Goal: Information Seeking & Learning: Learn about a topic

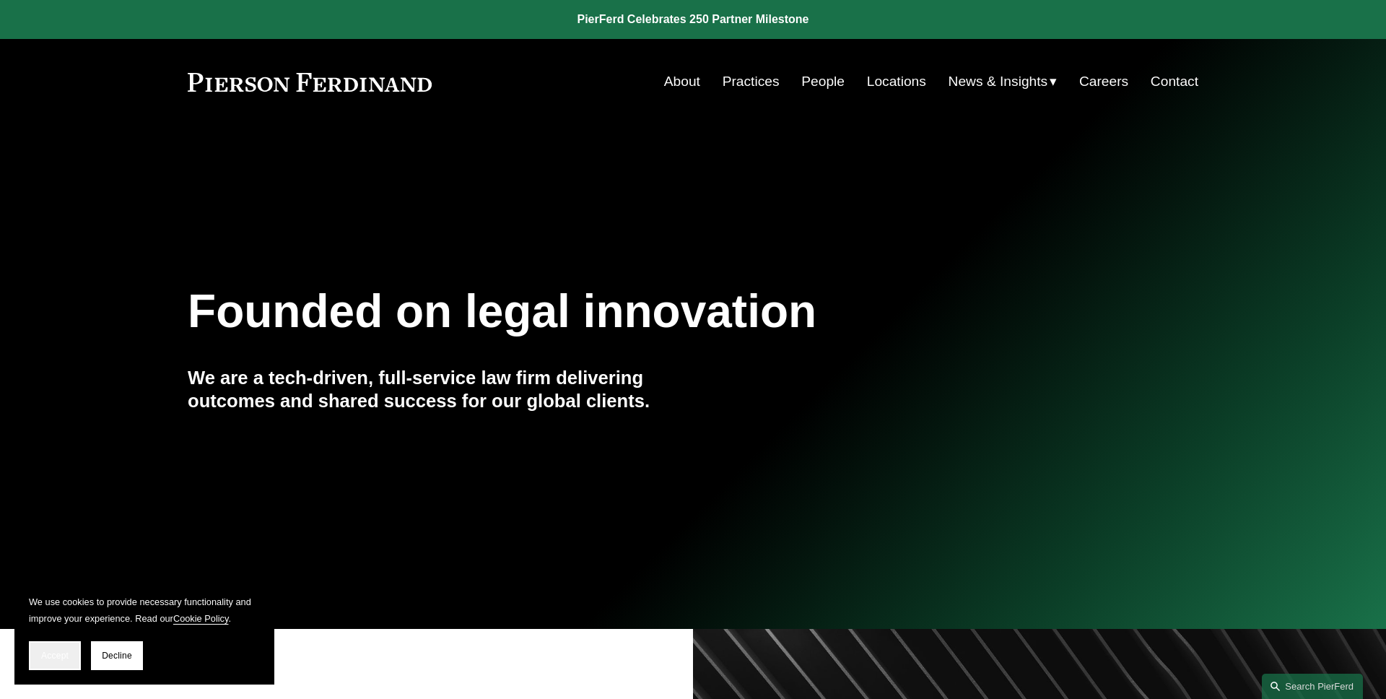
click at [65, 649] on button "Accept" at bounding box center [55, 655] width 52 height 29
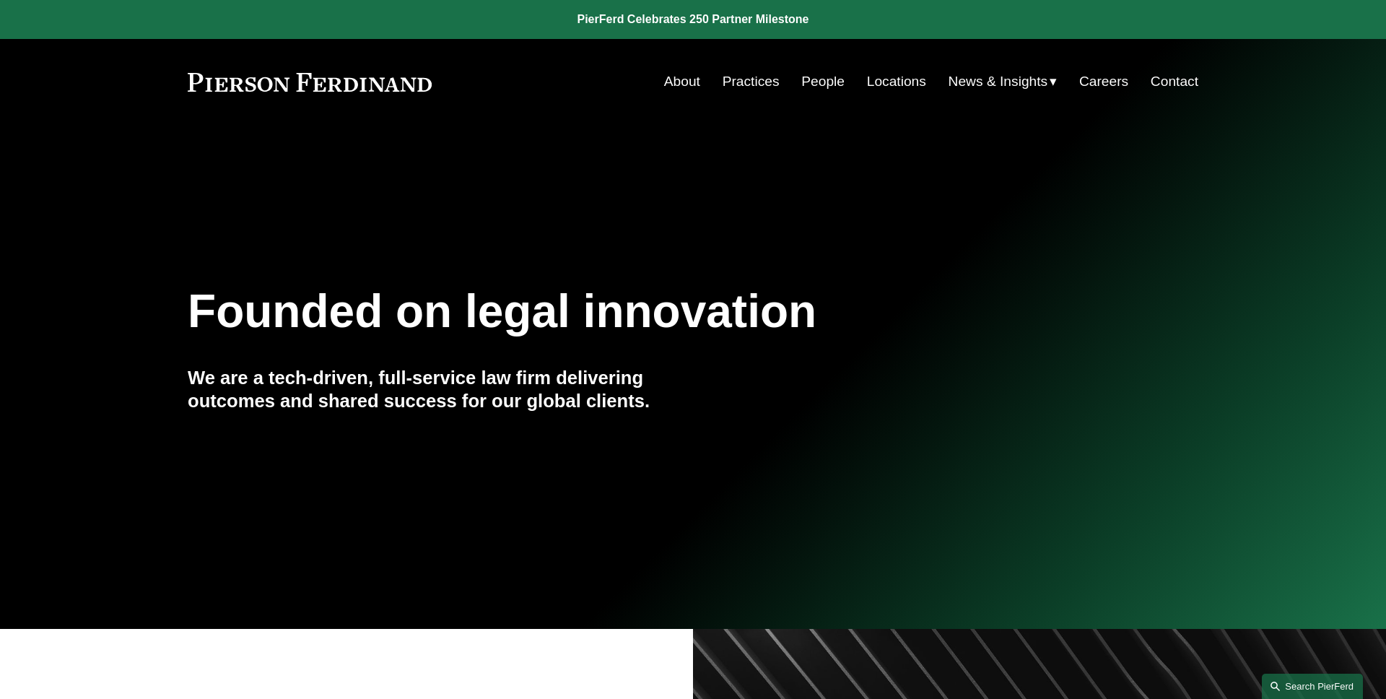
click at [1289, 686] on link "Search this site" at bounding box center [1311, 685] width 101 height 25
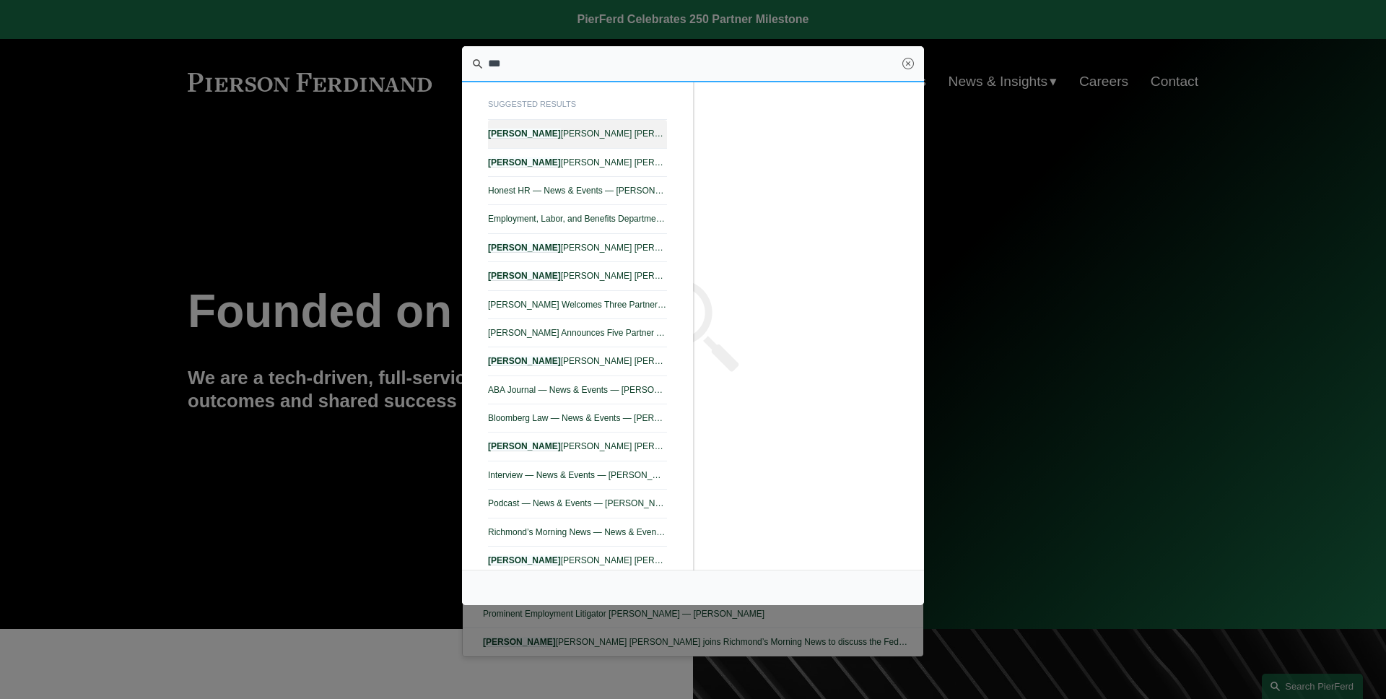
click at [649, 136] on span "[PERSON_NAME] — [PERSON_NAME]" at bounding box center [577, 133] width 179 height 10
type input "***"
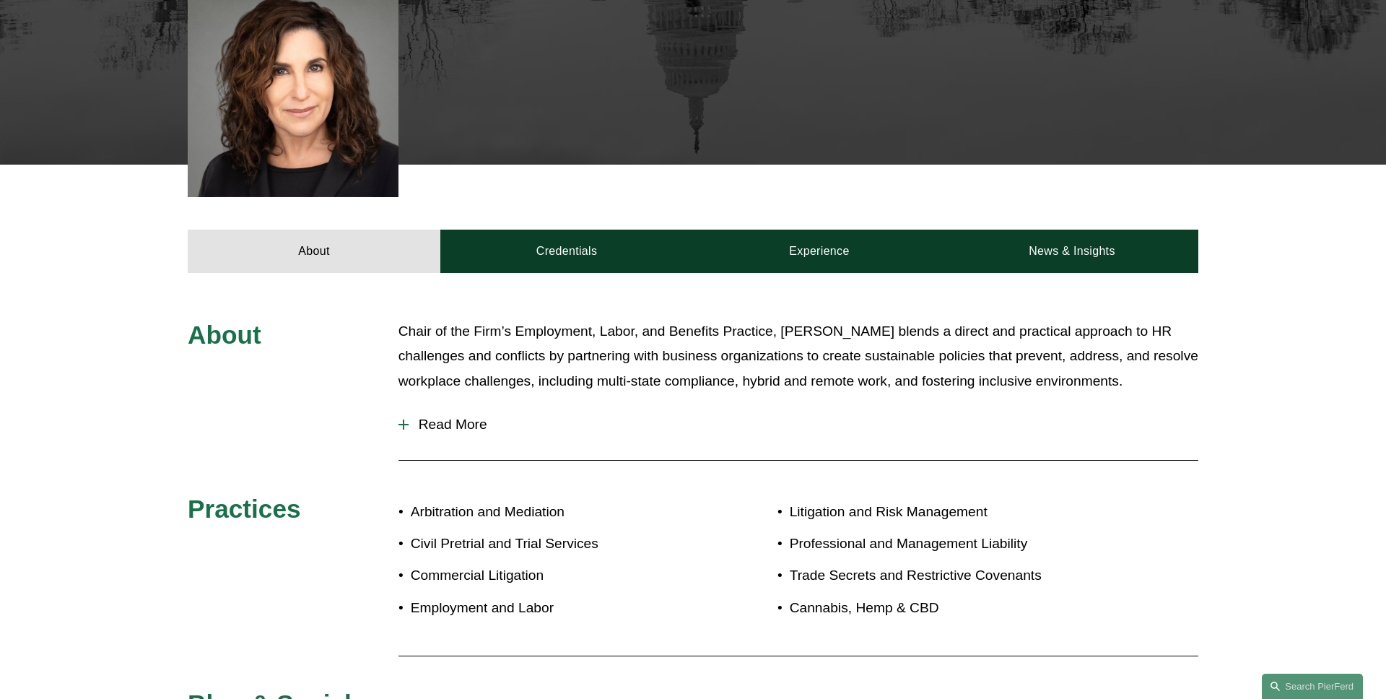
scroll to position [596, 0]
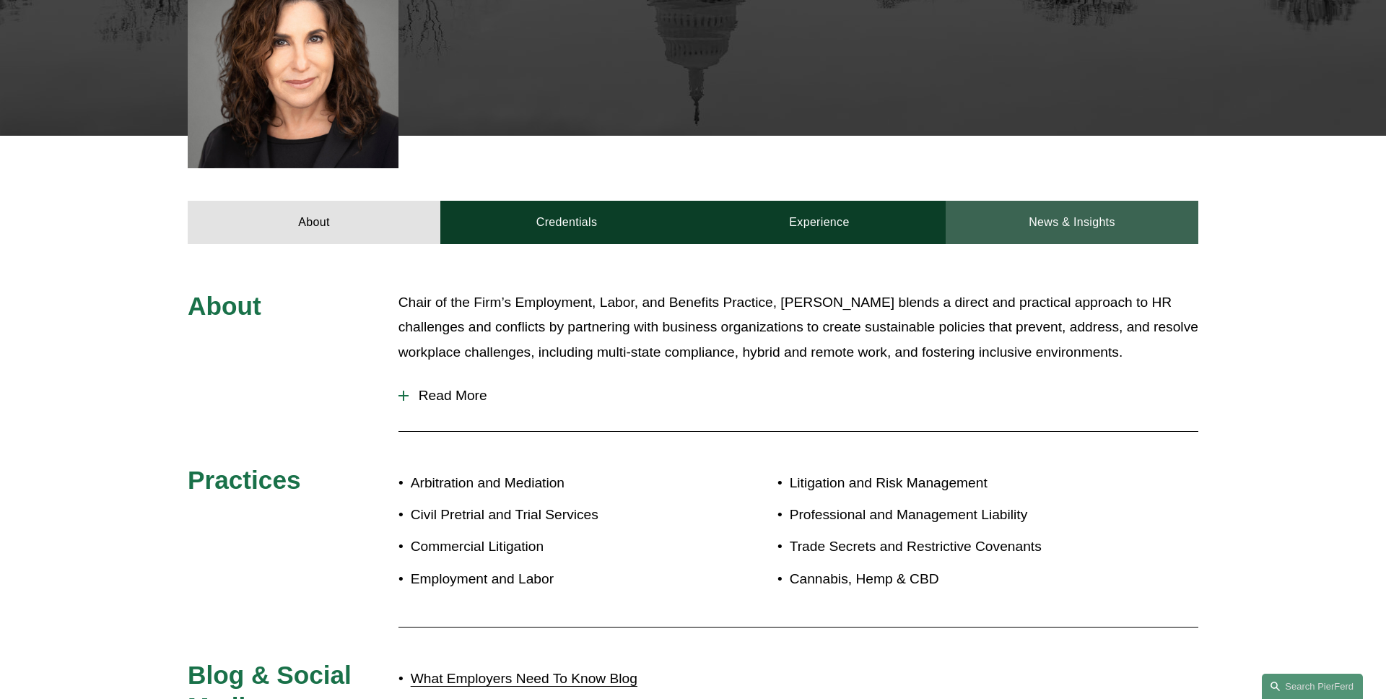
click at [1074, 201] on link "News & Insights" at bounding box center [1071, 222] width 253 height 43
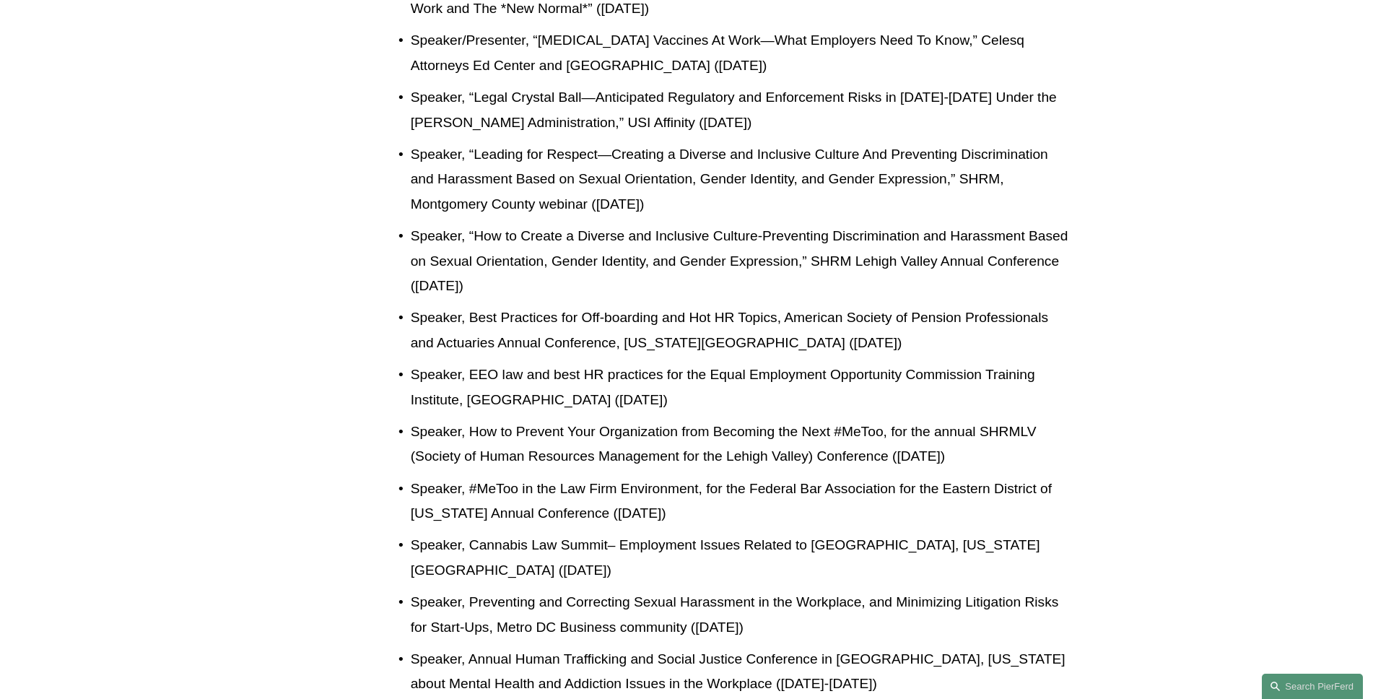
scroll to position [1937, 0]
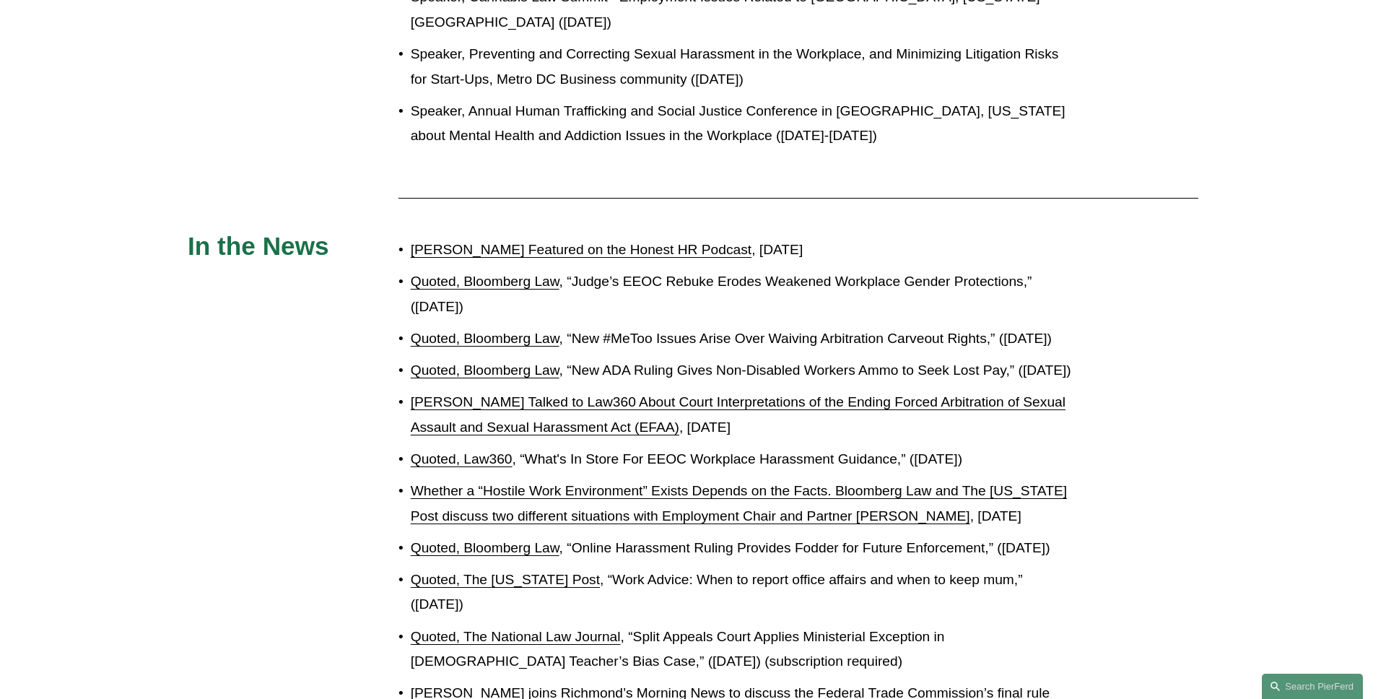
drag, startPoint x: 478, startPoint y: 284, endPoint x: 411, endPoint y: 266, distance: 70.4
click at [411, 269] on p "Quoted, Bloomberg Law , “Judge’s EEOC Rebuke Erodes Weakened Workplace Gender P…" at bounding box center [741, 294] width 661 height 50
copy p "Quoted, Bloomberg Law , “Judge’s EEOC Rebuke Erodes Weakened Workplace Gender P…"
click at [569, 326] on p "Quoted, Bloomberg Law , “New #MeToo Issues Arise Over Waiving Arbitration Carve…" at bounding box center [741, 338] width 661 height 25
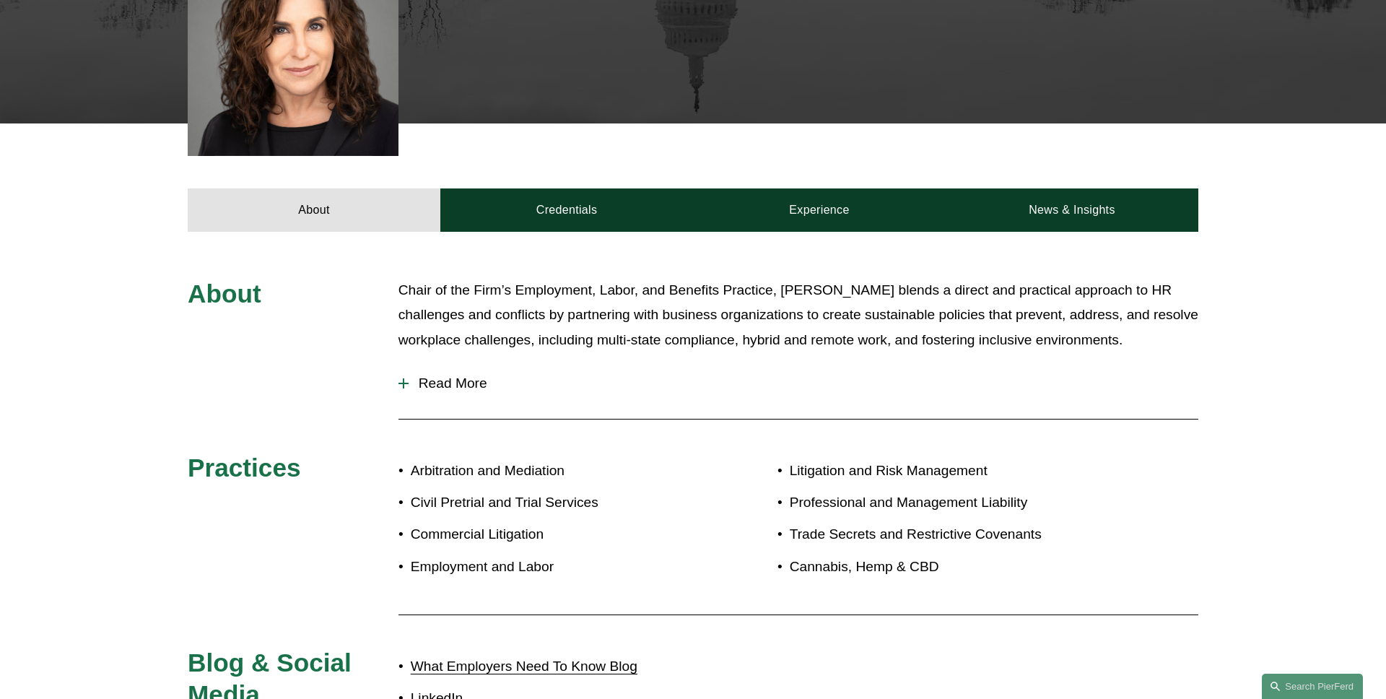
scroll to position [581, 0]
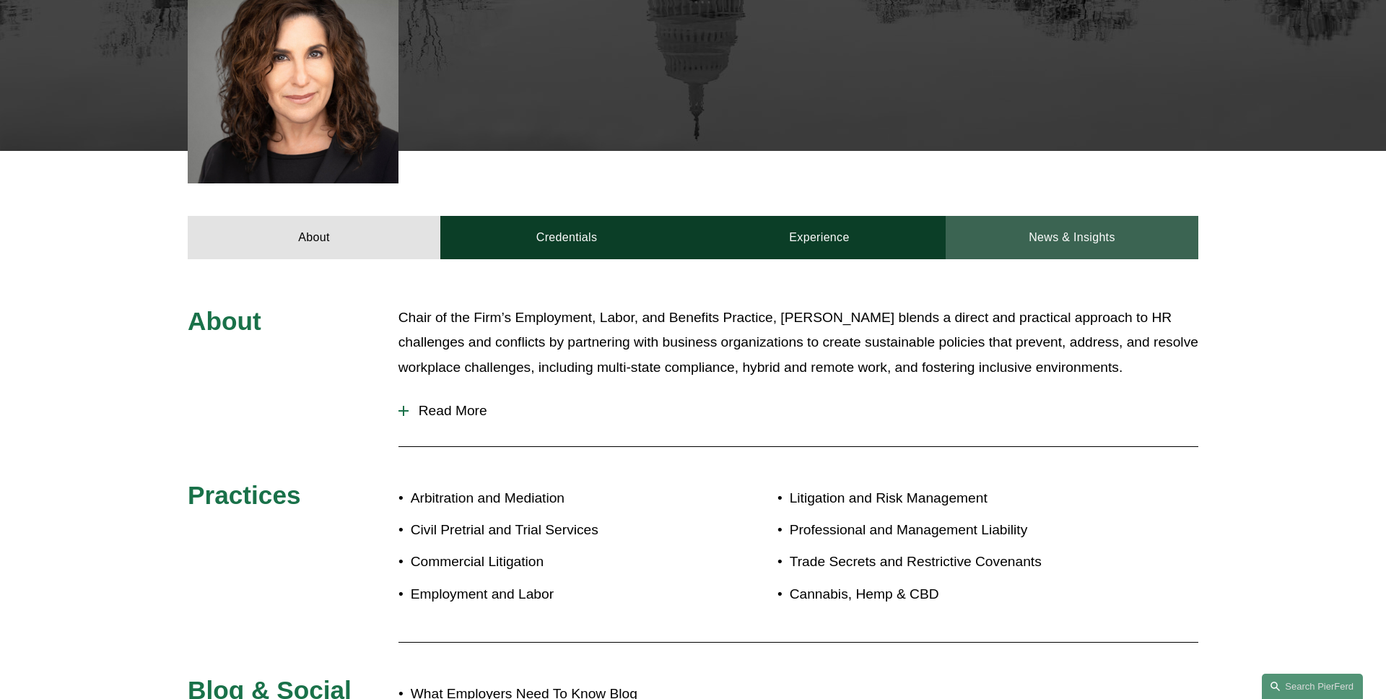
click at [1041, 225] on link "News & Insights" at bounding box center [1071, 237] width 253 height 43
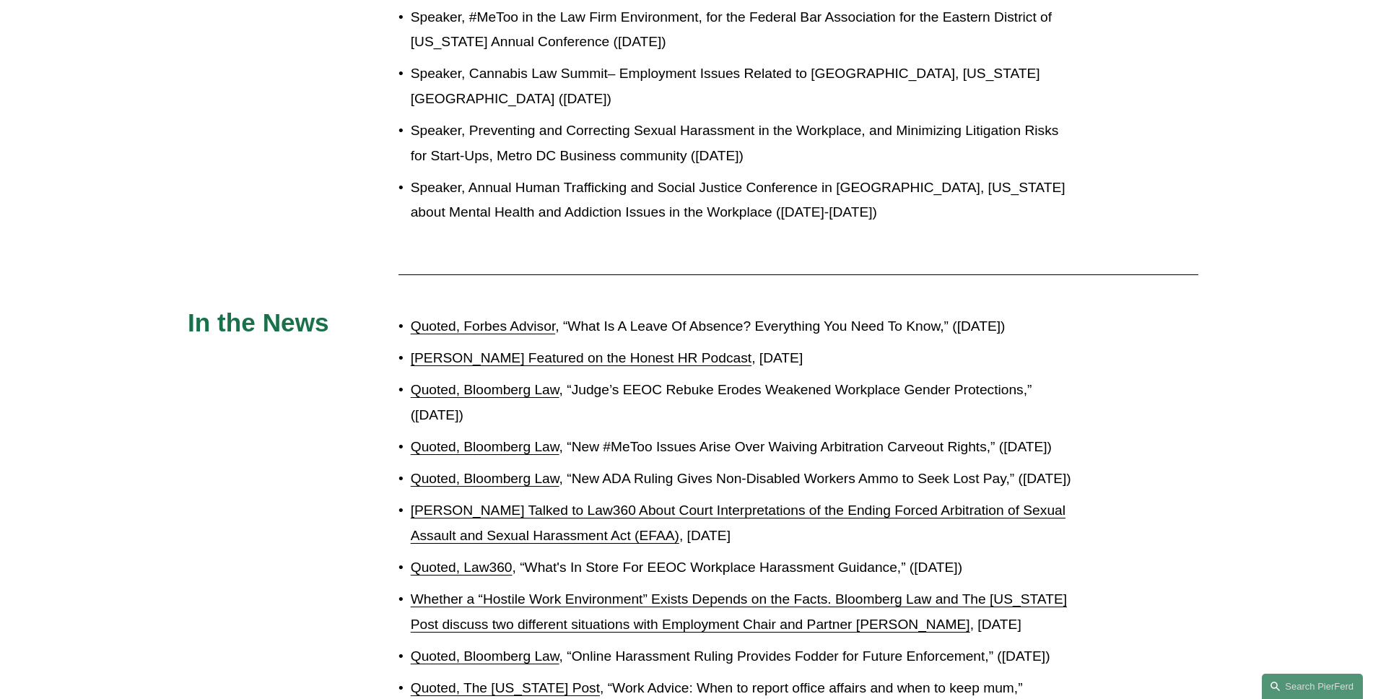
scroll to position [1962, 0]
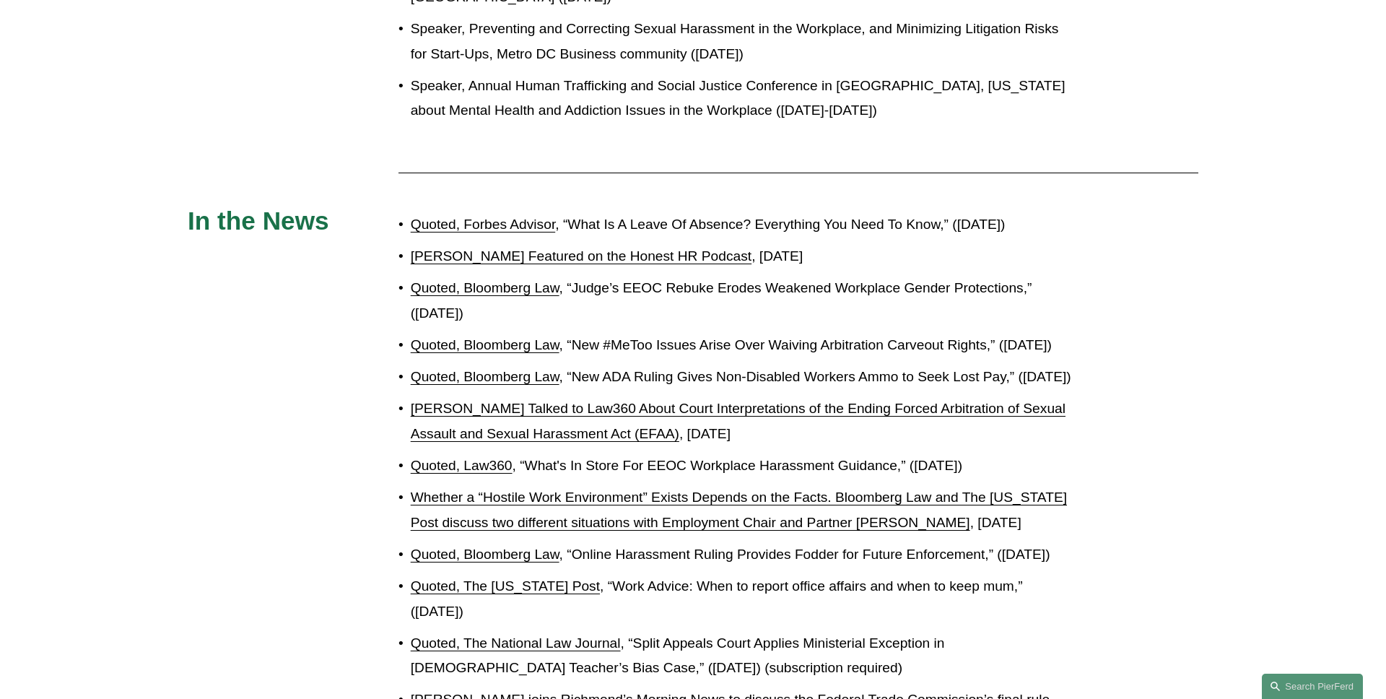
click at [538, 216] on link "Quoted, Forbes Advisor" at bounding box center [483, 223] width 145 height 15
click at [520, 216] on link "Quoted, Forbes Advisor" at bounding box center [483, 223] width 145 height 15
